Goal: Task Accomplishment & Management: Use online tool/utility

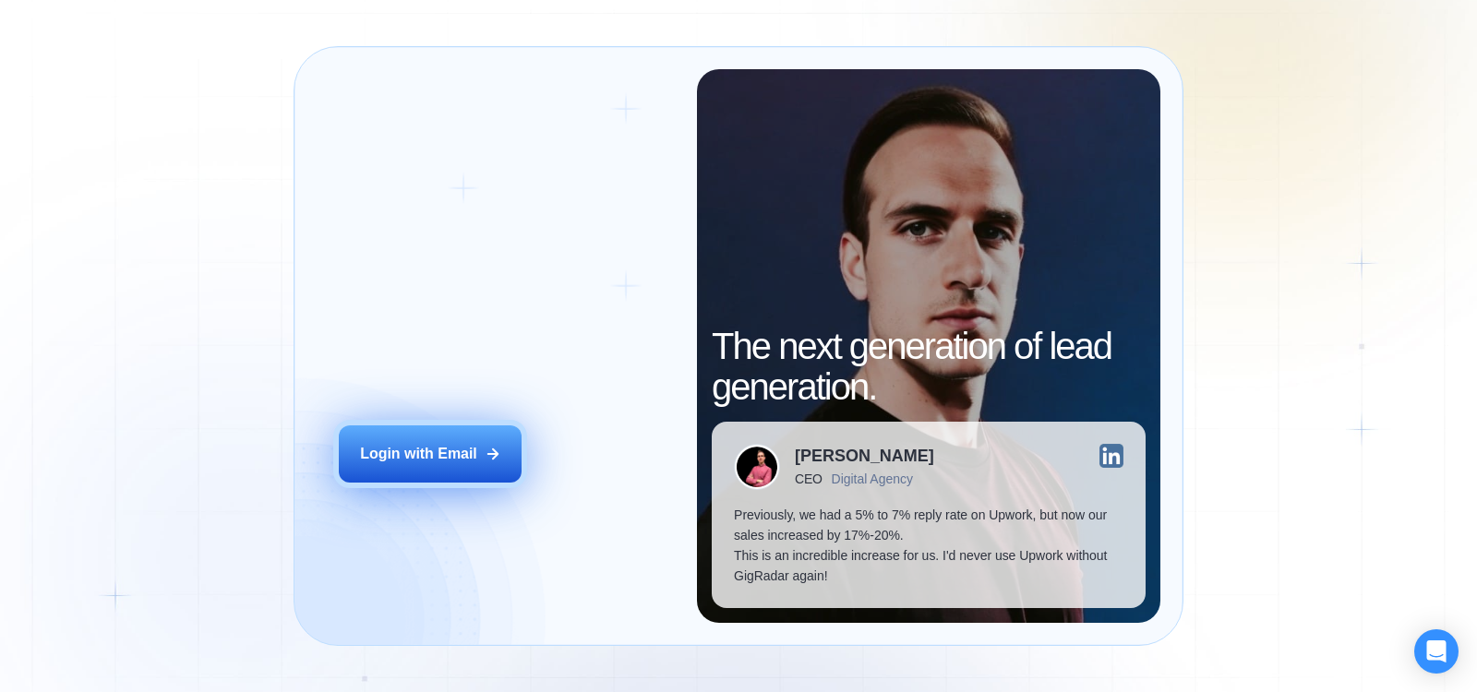
click at [437, 469] on button "Login with Email" at bounding box center [430, 453] width 183 height 57
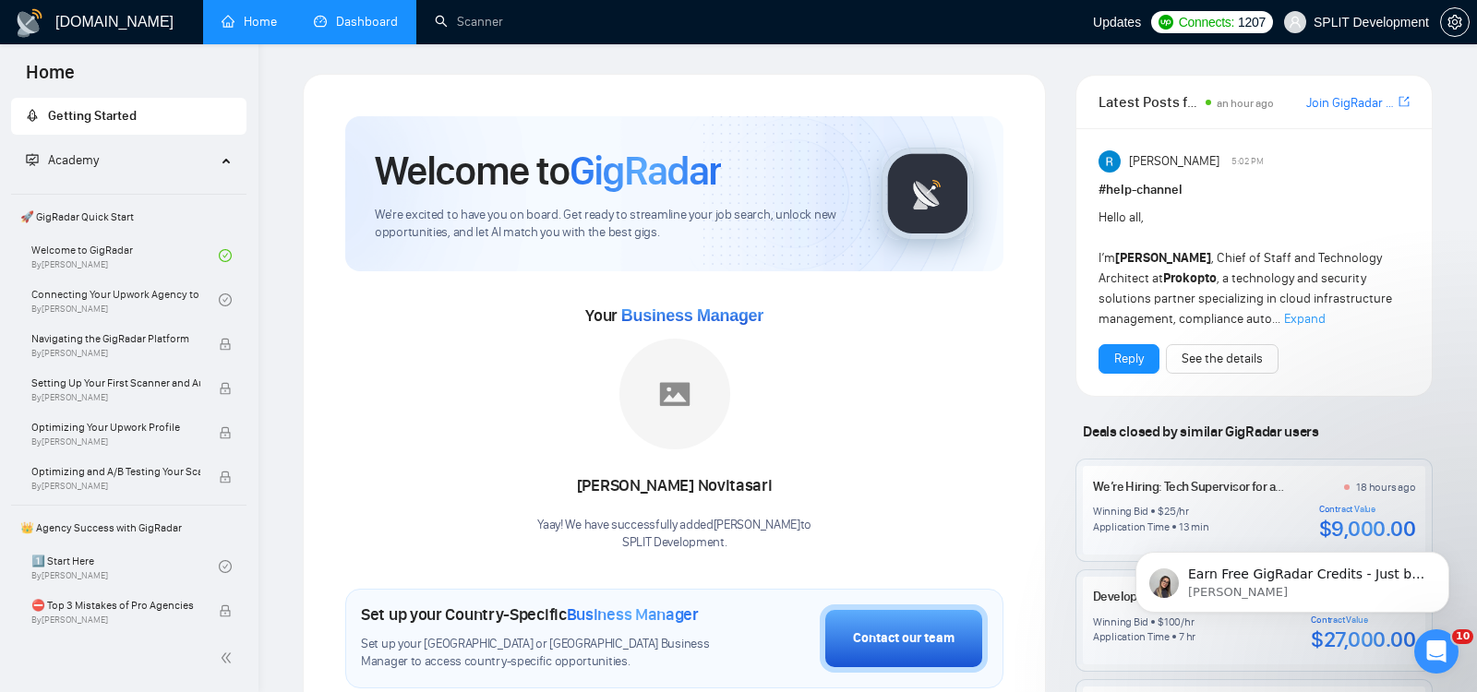
click at [353, 17] on link "Dashboard" at bounding box center [356, 22] width 84 height 16
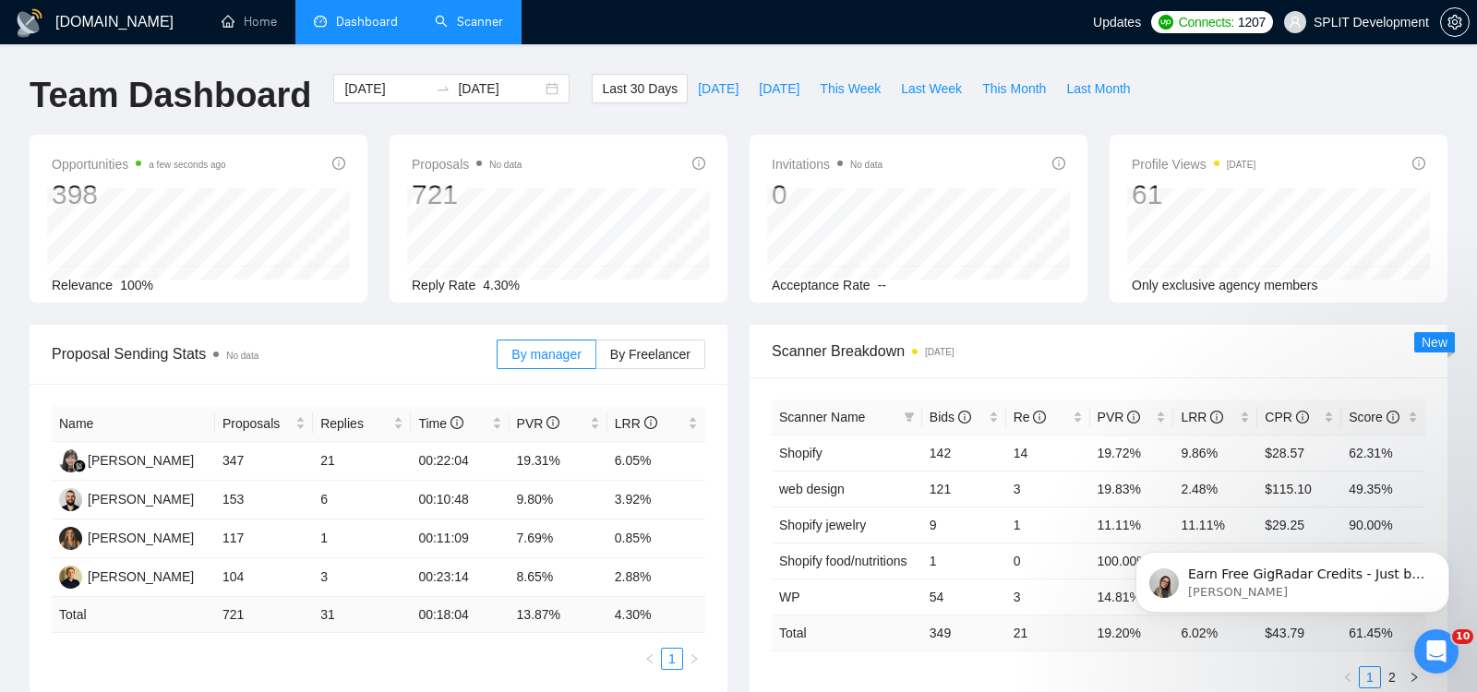
click at [487, 19] on link "Scanner" at bounding box center [469, 22] width 68 height 16
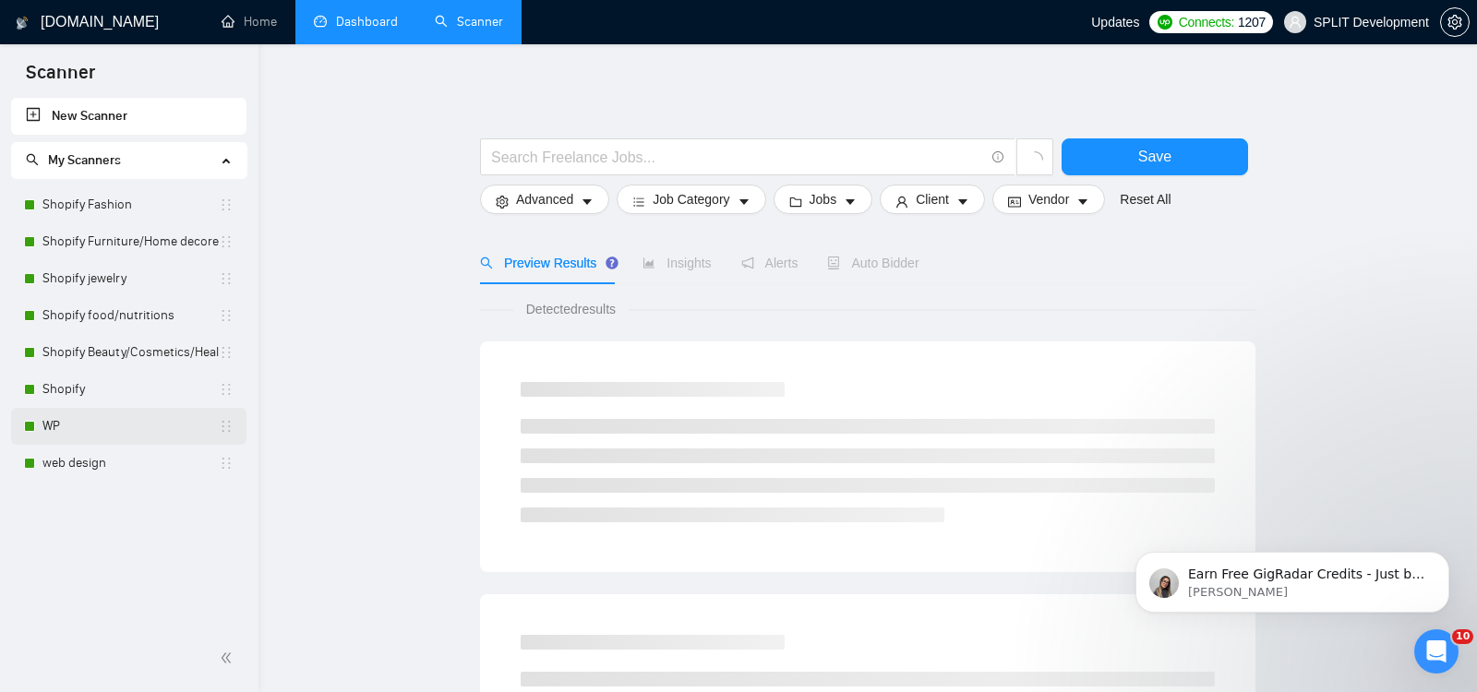
click at [105, 425] on link "WP" at bounding box center [130, 426] width 176 height 37
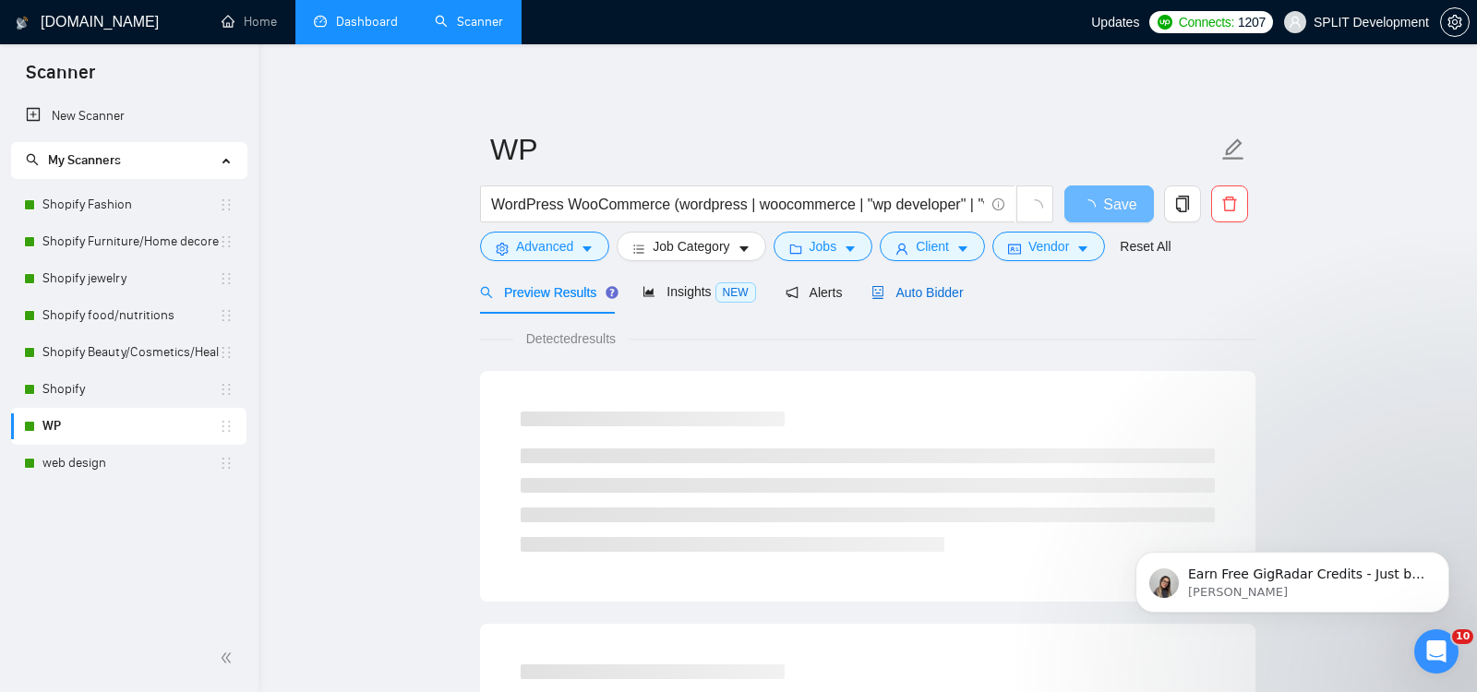
click at [924, 293] on span "Auto Bidder" at bounding box center [916, 292] width 91 height 15
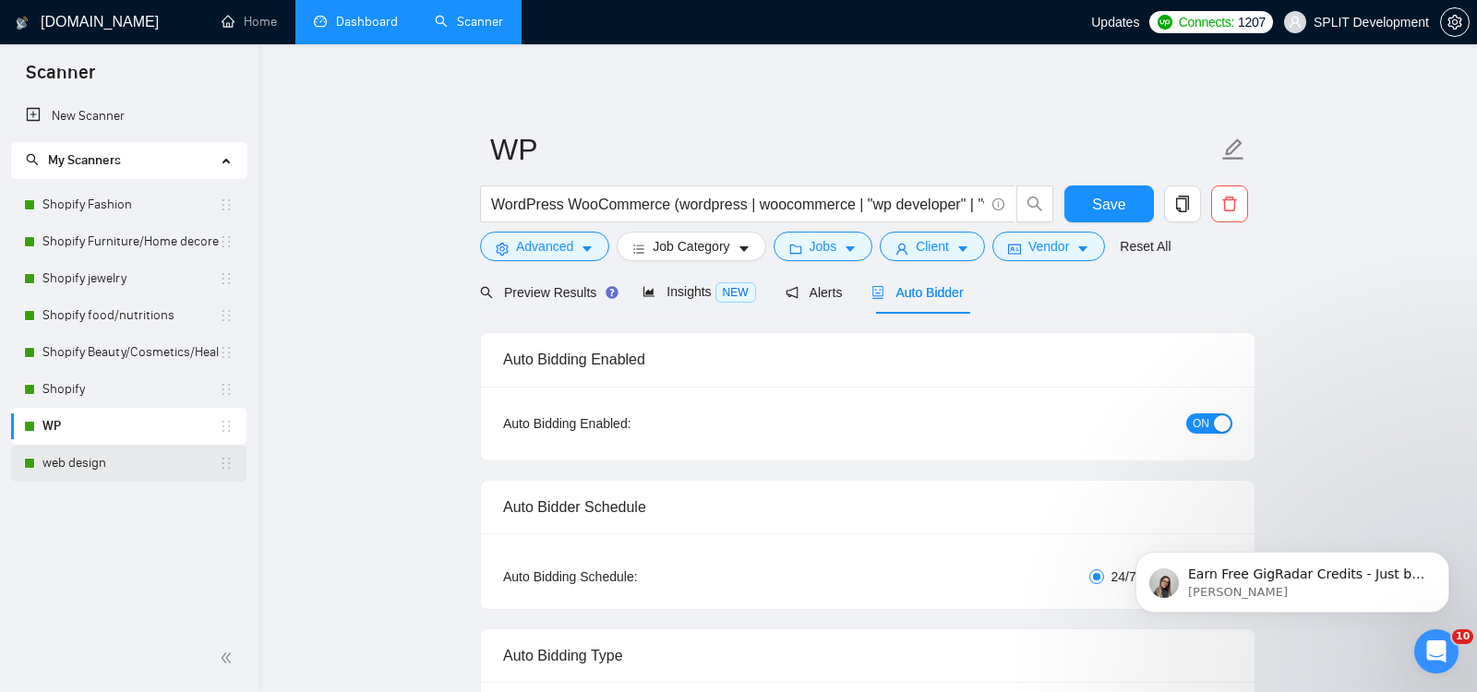
click at [63, 465] on link "web design" at bounding box center [130, 463] width 176 height 37
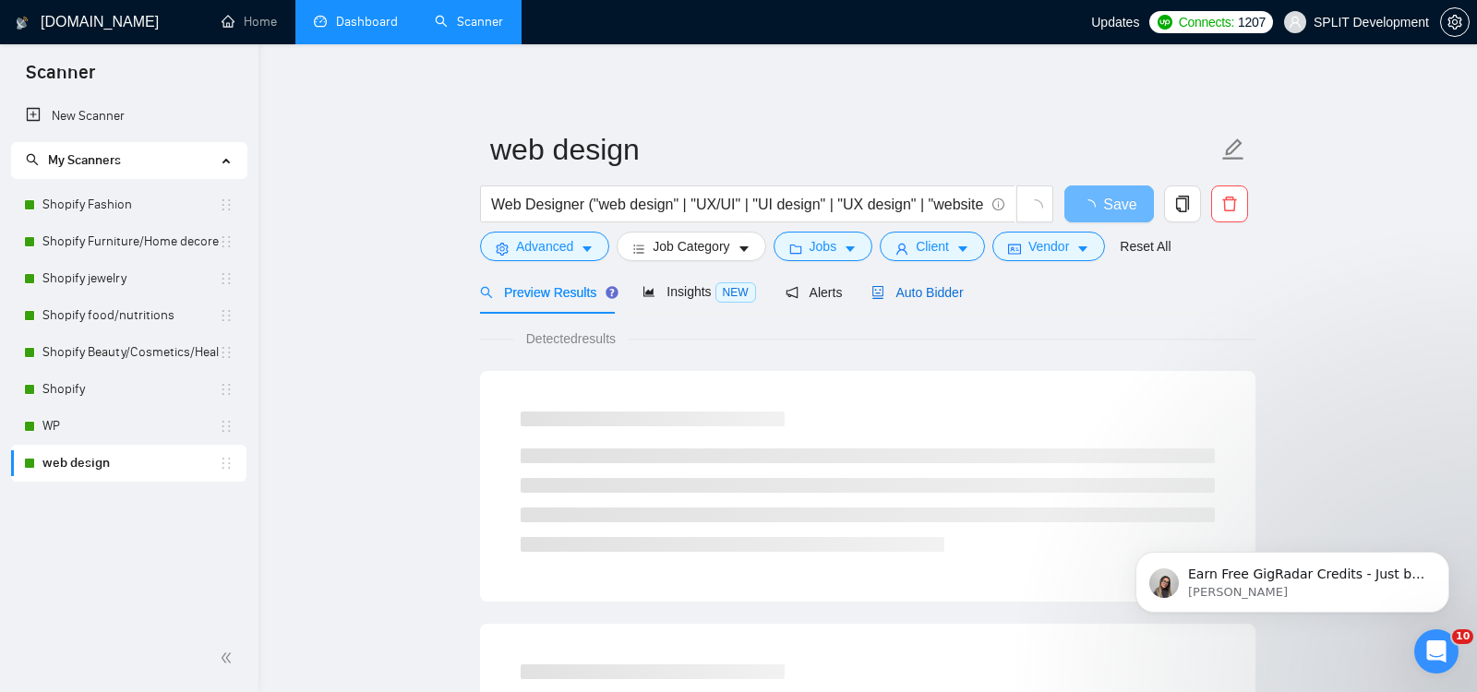
click at [918, 285] on span "Auto Bidder" at bounding box center [916, 292] width 91 height 15
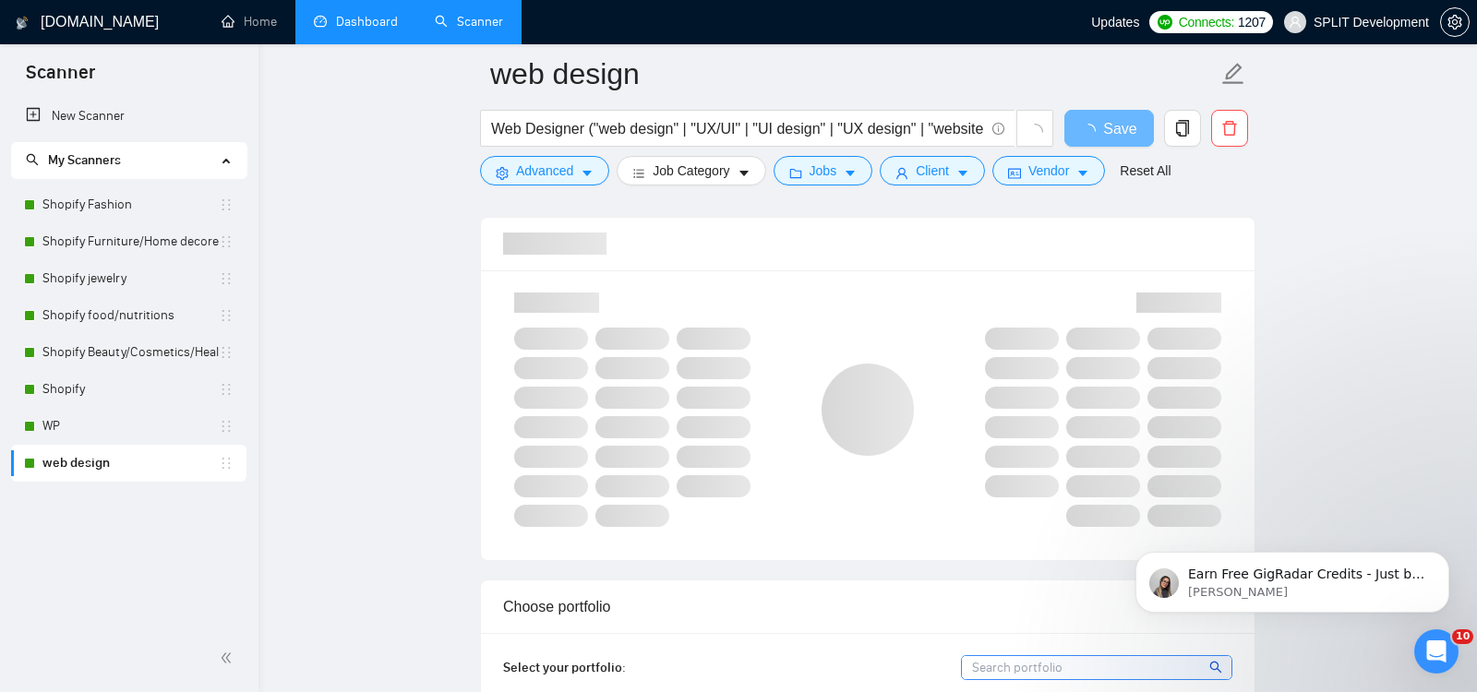
scroll to position [1195, 0]
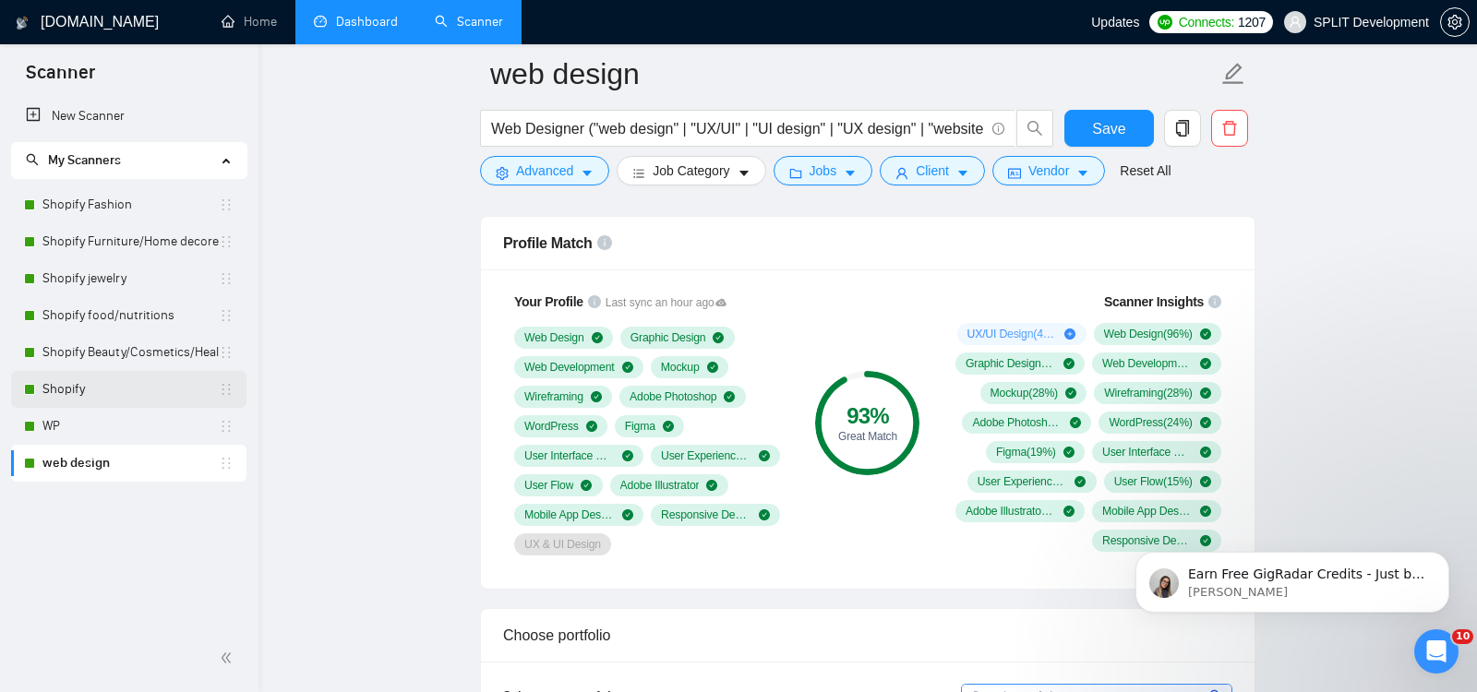
click at [87, 392] on link "Shopify" at bounding box center [130, 389] width 176 height 37
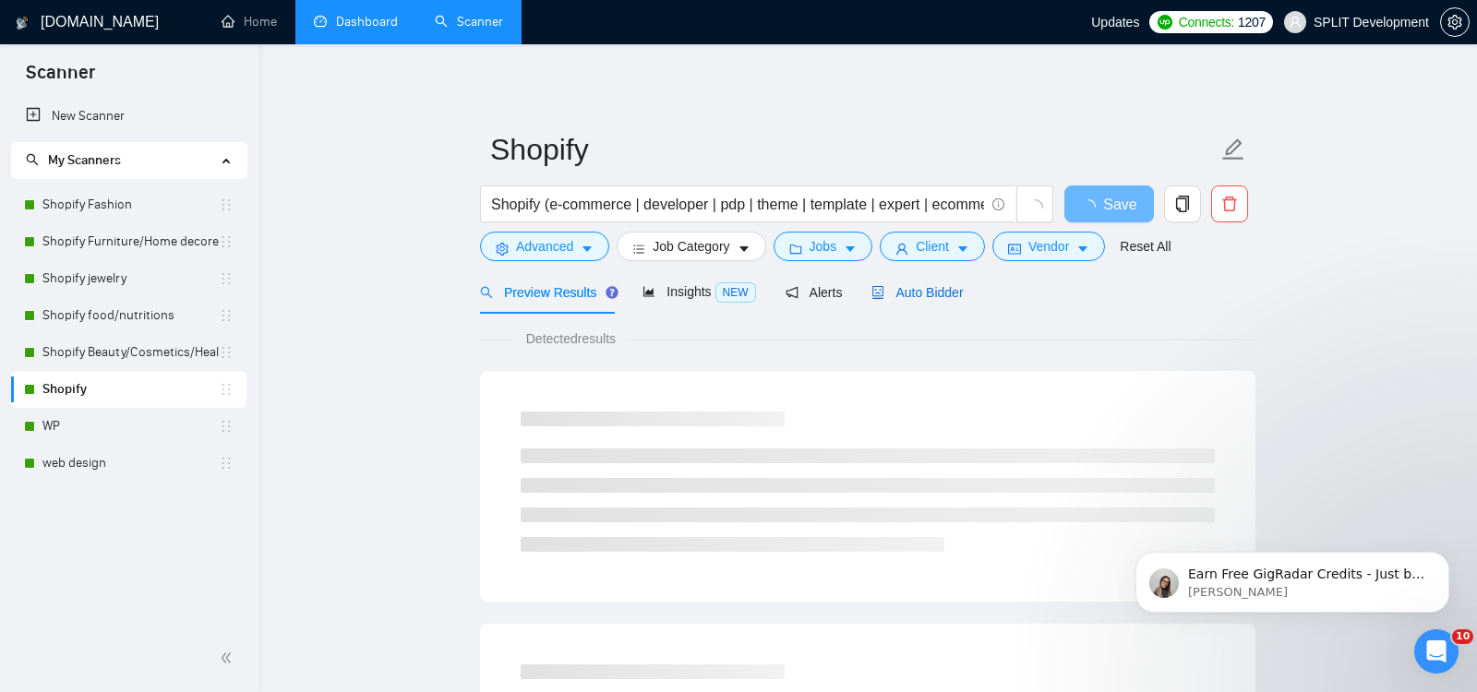
click at [902, 293] on span "Auto Bidder" at bounding box center [916, 292] width 91 height 15
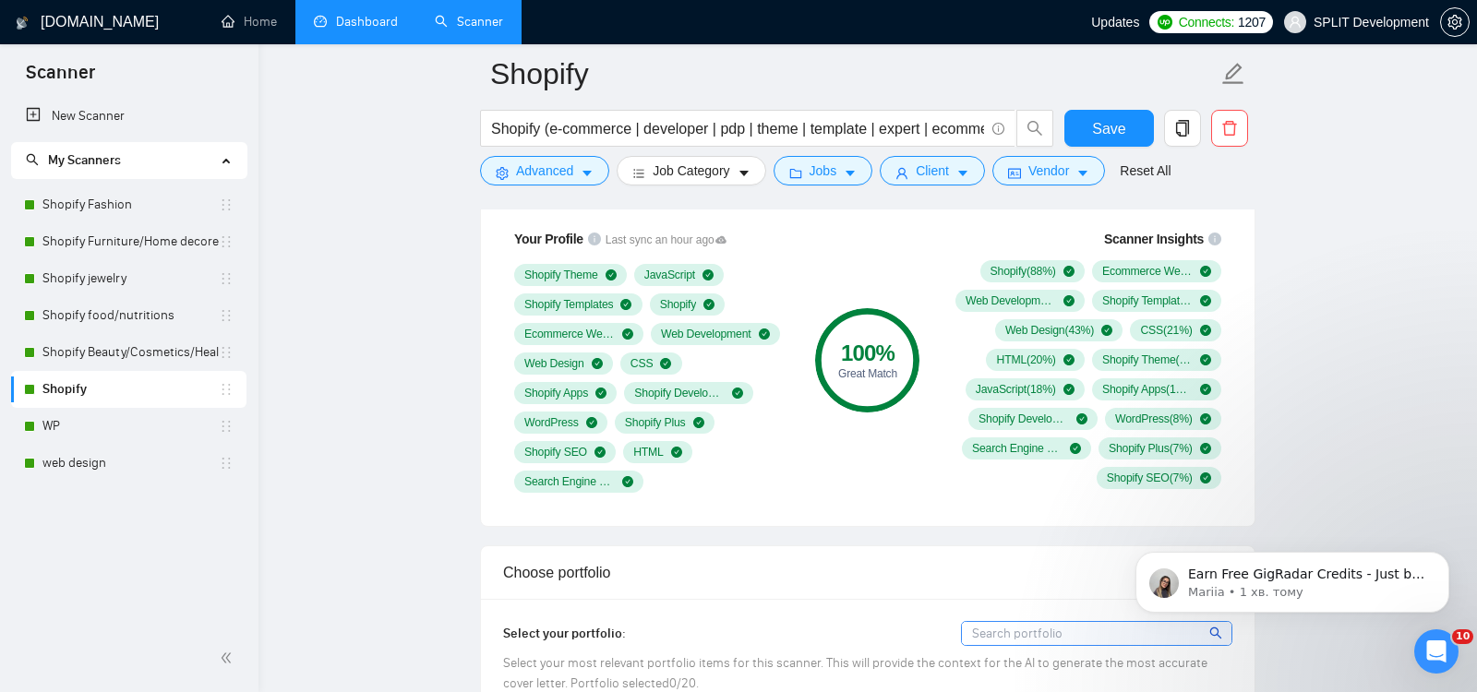
scroll to position [1259, 0]
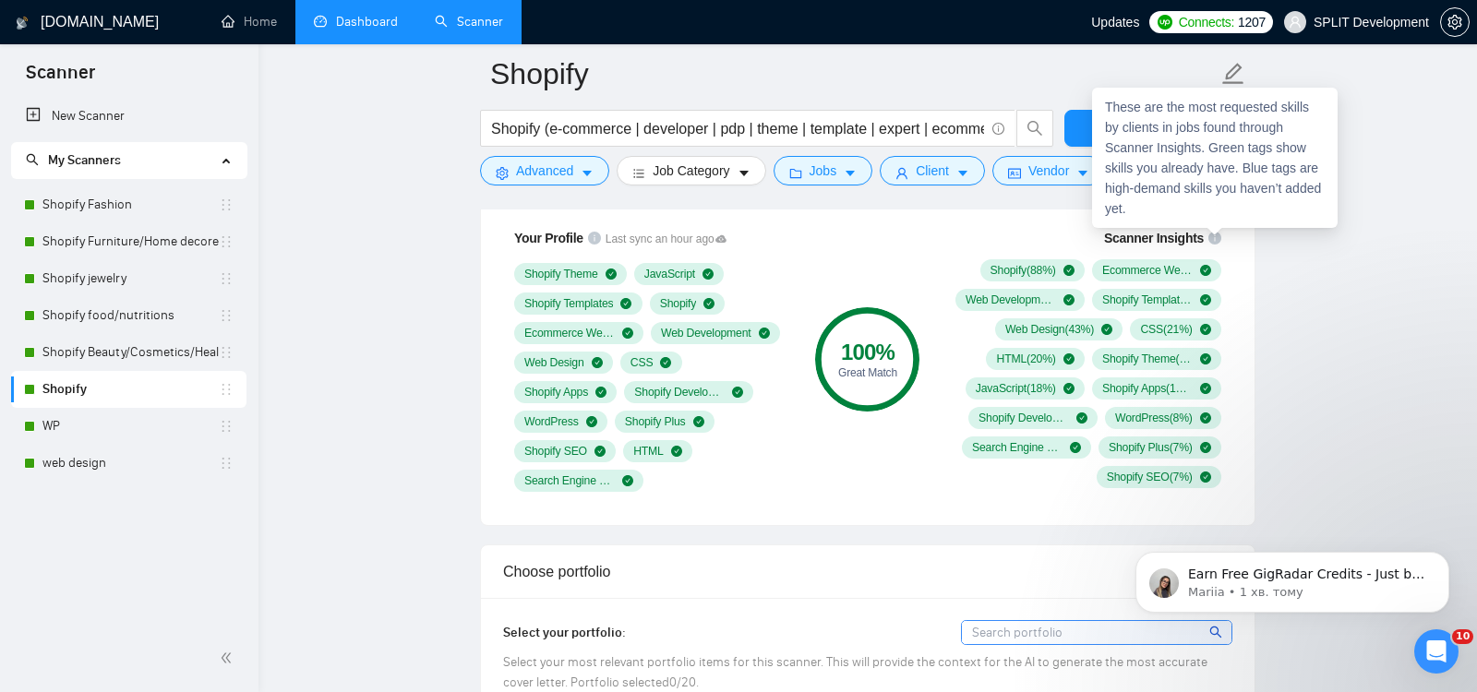
click at [1216, 233] on icon "info-circle" at bounding box center [1214, 238] width 13 height 13
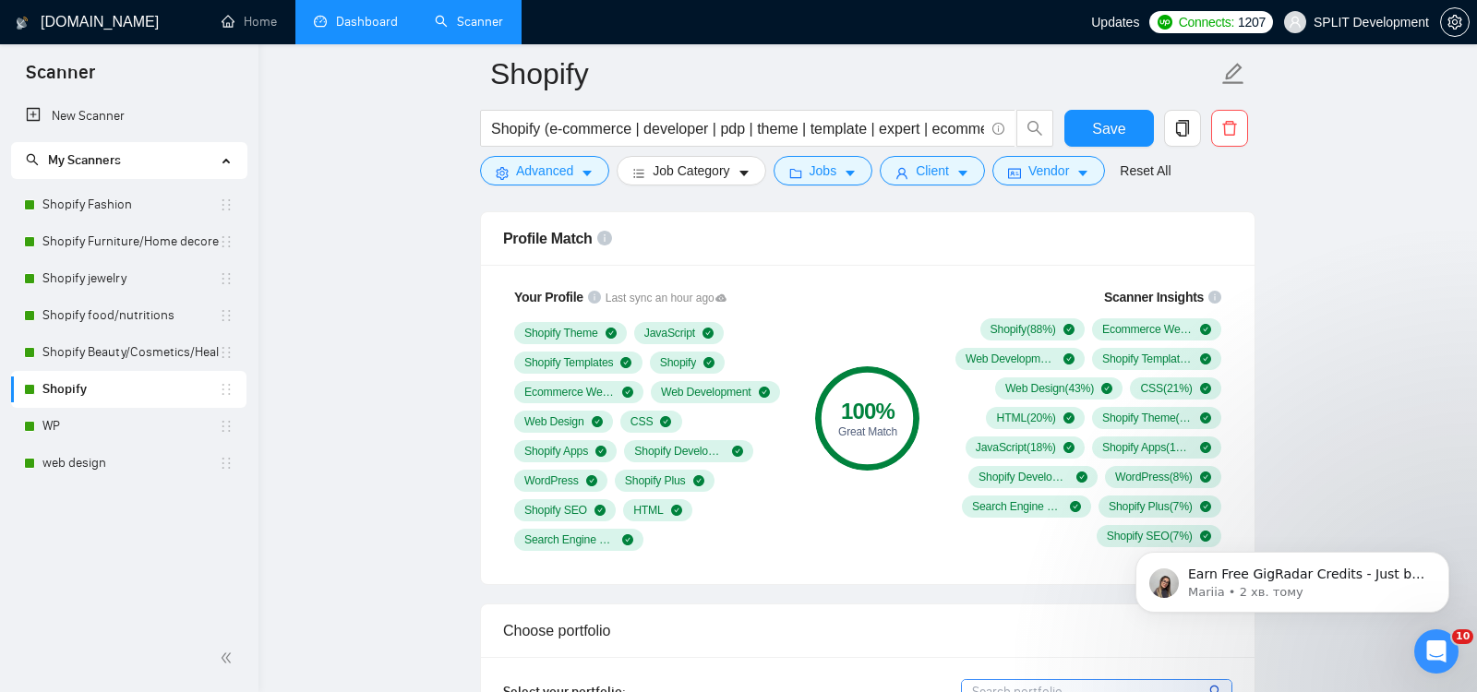
scroll to position [1202, 0]
drag, startPoint x: 2078, startPoint y: 829, endPoint x: 1192, endPoint y: 520, distance: 938.4
drag, startPoint x: 1227, startPoint y: 522, endPoint x: 939, endPoint y: 305, distance: 360.3
click html "Earn Free GigRadar Credits - Just by Sharing Your Story! 💬 Want more credits fo…"
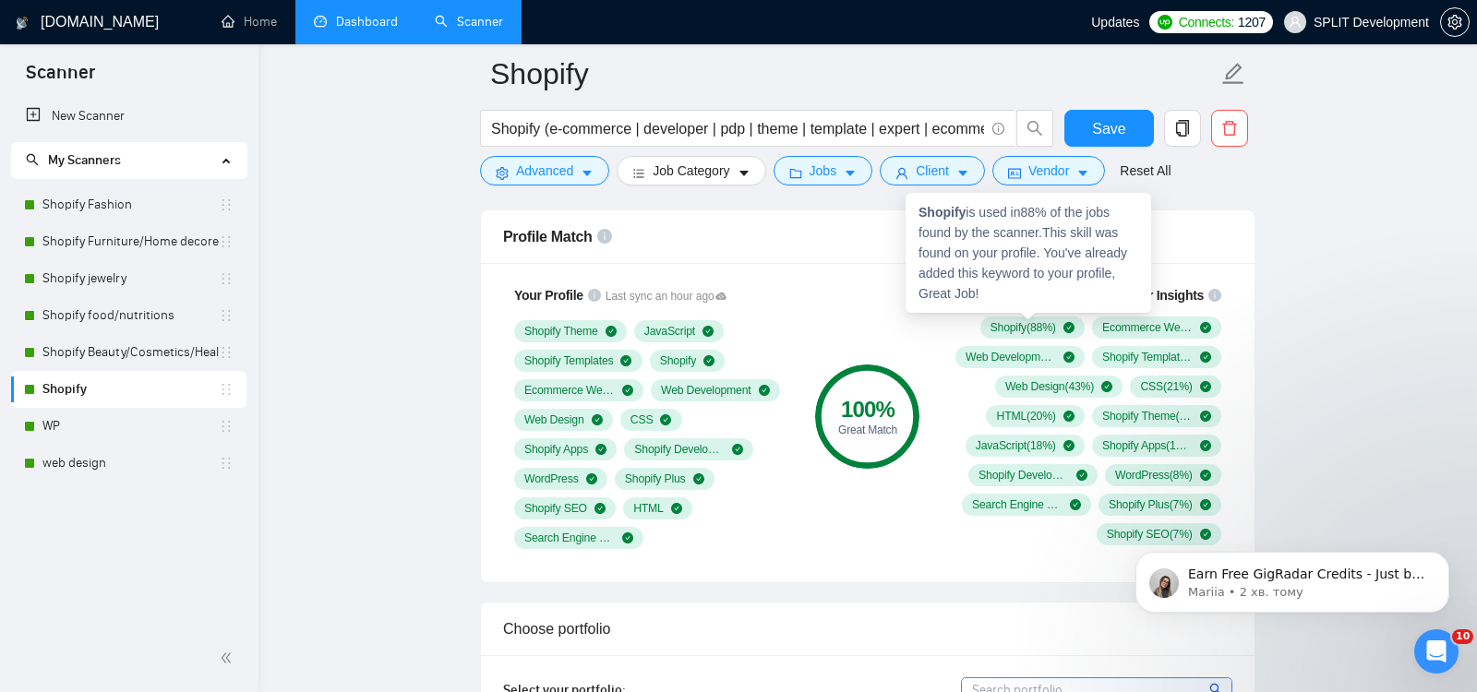
click at [1005, 320] on span "Shopify ( 88 %)" at bounding box center [1023, 327] width 66 height 15
click at [997, 322] on span "Shopify ( 88 %)" at bounding box center [1023, 327] width 66 height 15
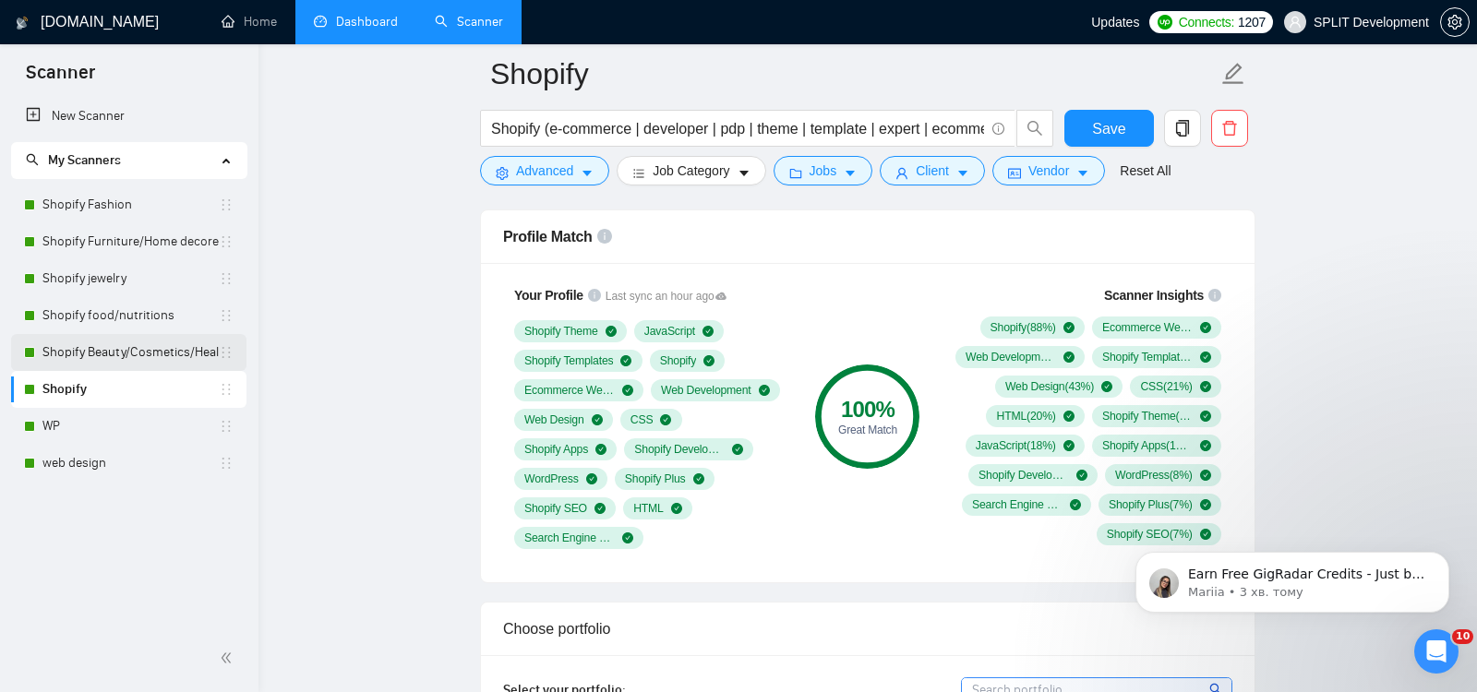
click at [64, 354] on link "Shopify Beauty/Cosmetics/Health" at bounding box center [130, 352] width 176 height 37
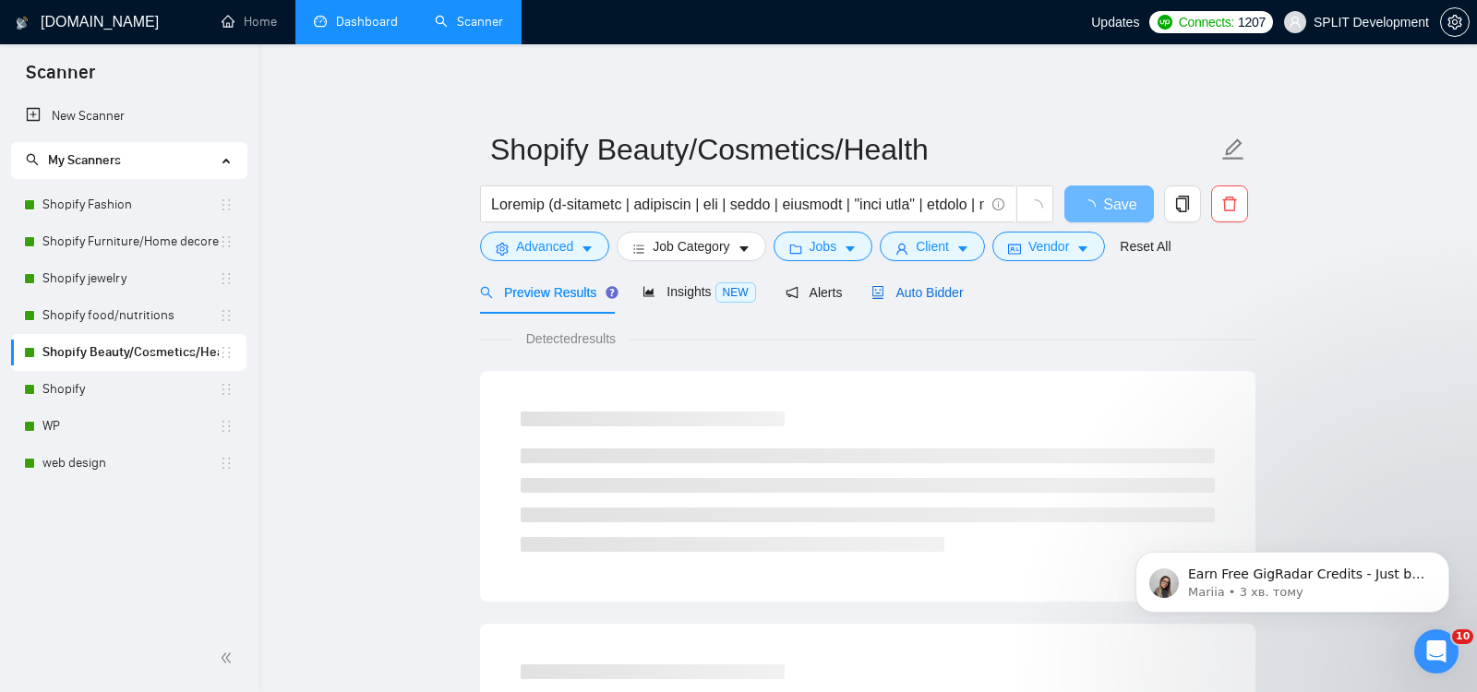
click at [925, 294] on span "Auto Bidder" at bounding box center [916, 292] width 91 height 15
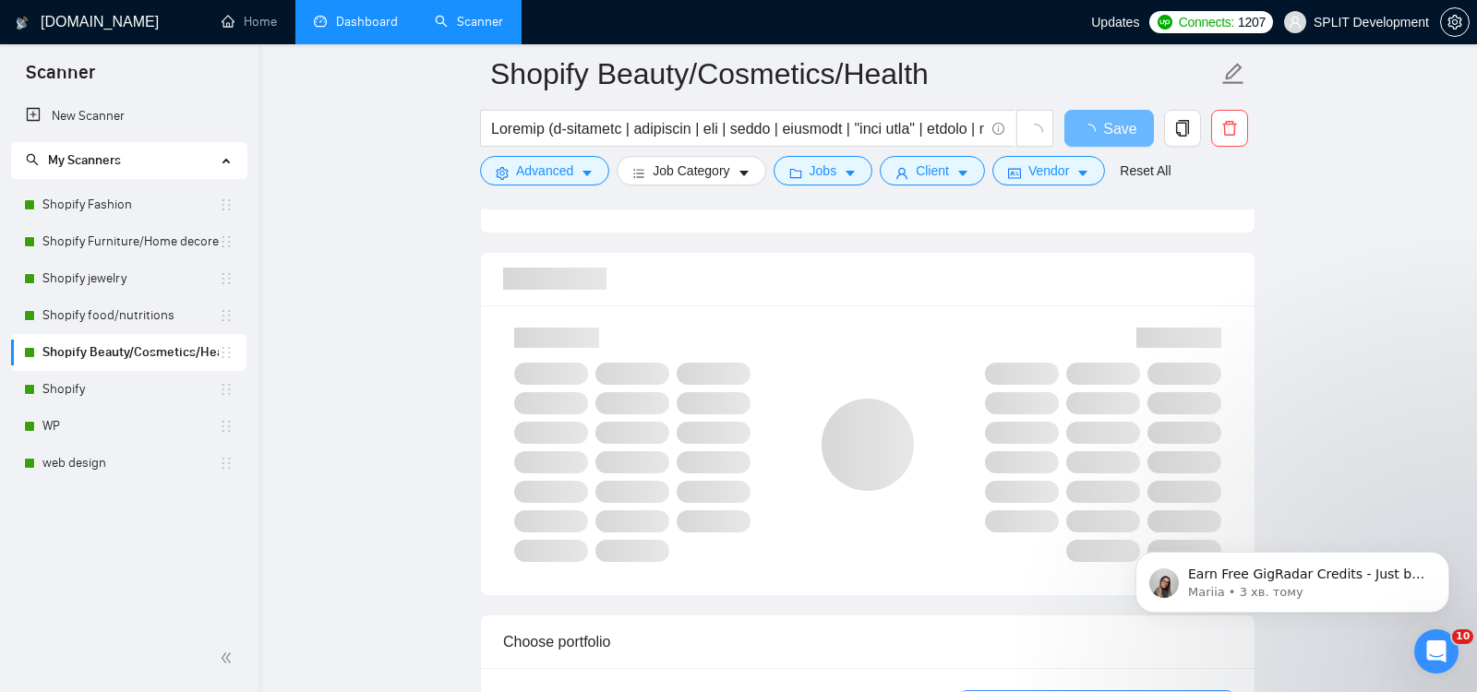
scroll to position [1157, 0]
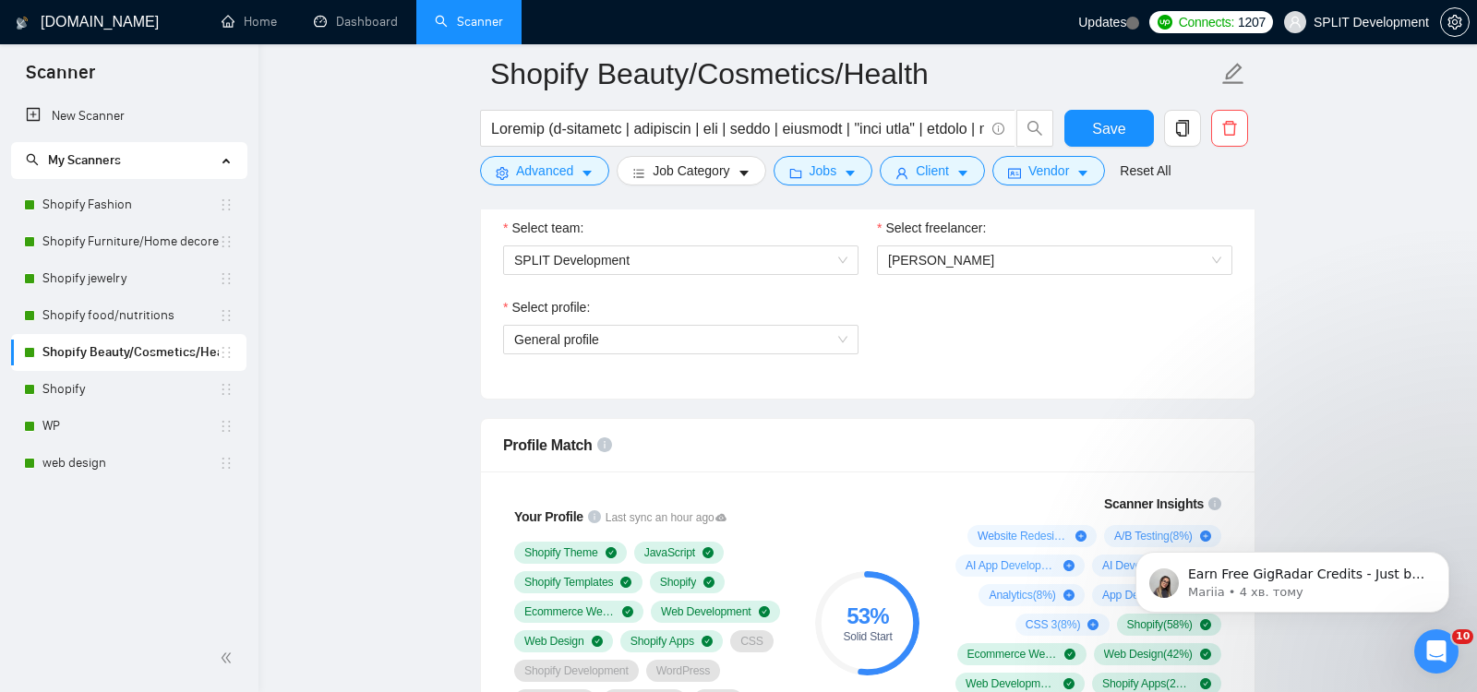
scroll to position [995, 0]
click at [362, 20] on link "Dashboard" at bounding box center [356, 22] width 84 height 16
